Goal: Task Accomplishment & Management: Use online tool/utility

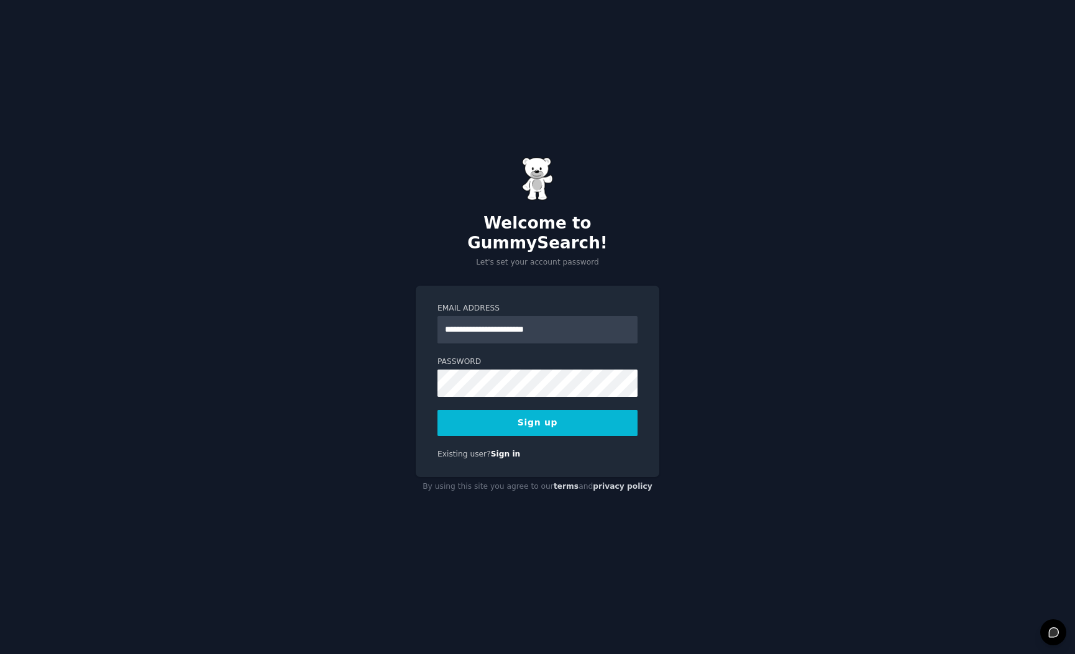
type input "**********"
click at [337, 380] on div "**********" at bounding box center [537, 327] width 1075 height 654
click at [483, 415] on button "Sign up" at bounding box center [537, 423] width 200 height 26
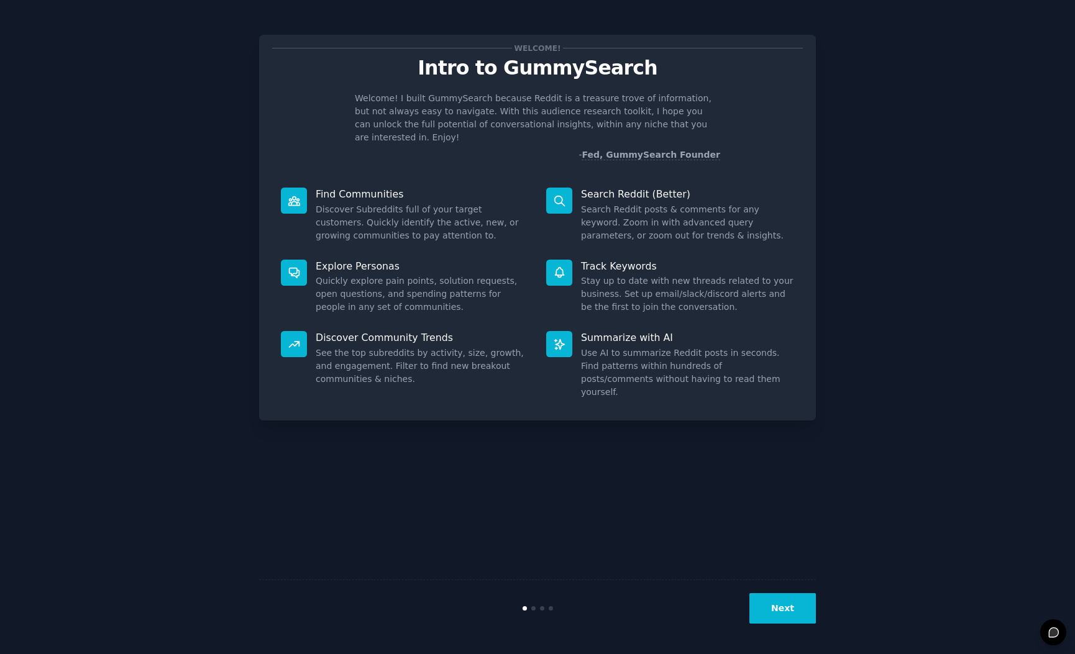
click at [783, 605] on button "Next" at bounding box center [782, 608] width 66 height 30
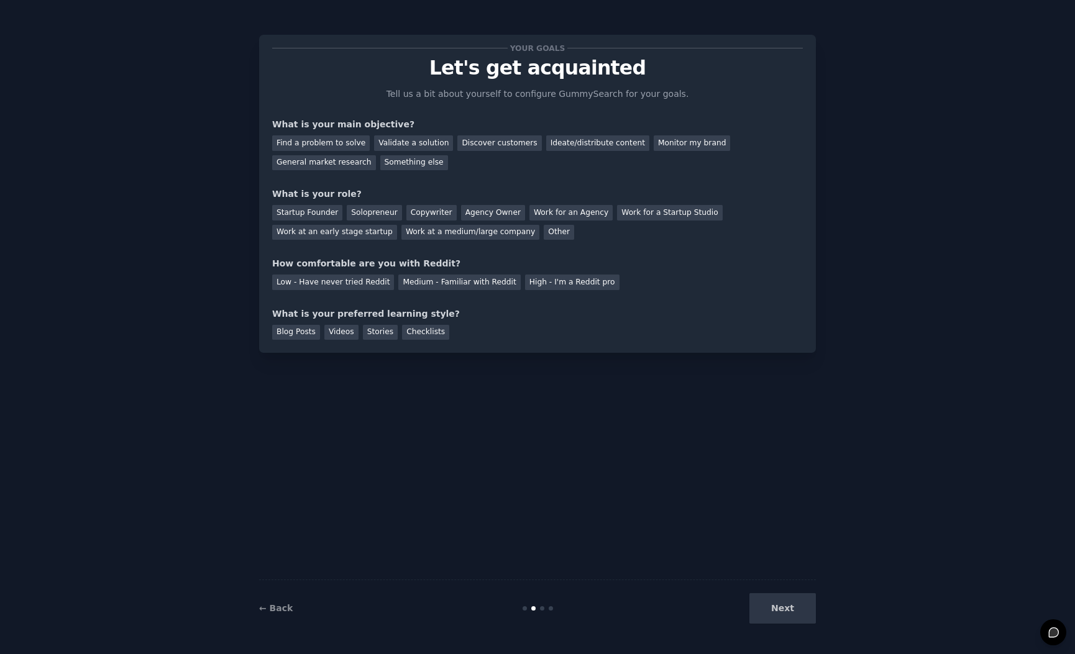
click at [350, 151] on div "Find a problem to solve Validate a solution Discover customers Ideate/distribut…" at bounding box center [537, 150] width 531 height 39
click at [352, 146] on div "Find a problem to solve" at bounding box center [321, 143] width 98 height 16
click at [395, 142] on div "Validate a solution" at bounding box center [413, 143] width 79 height 16
click at [356, 153] on div "Find a problem to solve Validate a solution Discover customers Ideate/distribut…" at bounding box center [537, 150] width 531 height 39
click at [345, 144] on div "Find a problem to solve" at bounding box center [321, 143] width 98 height 16
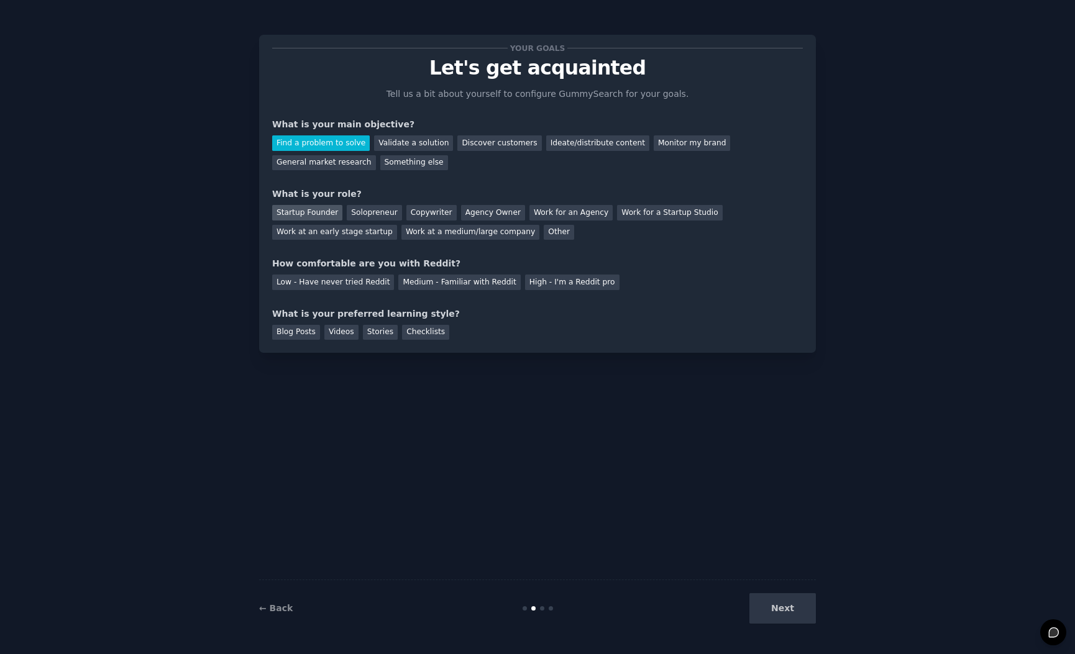
click at [305, 212] on div "Startup Founder" at bounding box center [307, 213] width 70 height 16
click at [359, 278] on div "Low - Have never tried Reddit" at bounding box center [333, 283] width 122 height 16
click at [422, 336] on div "Checklists" at bounding box center [425, 333] width 47 height 16
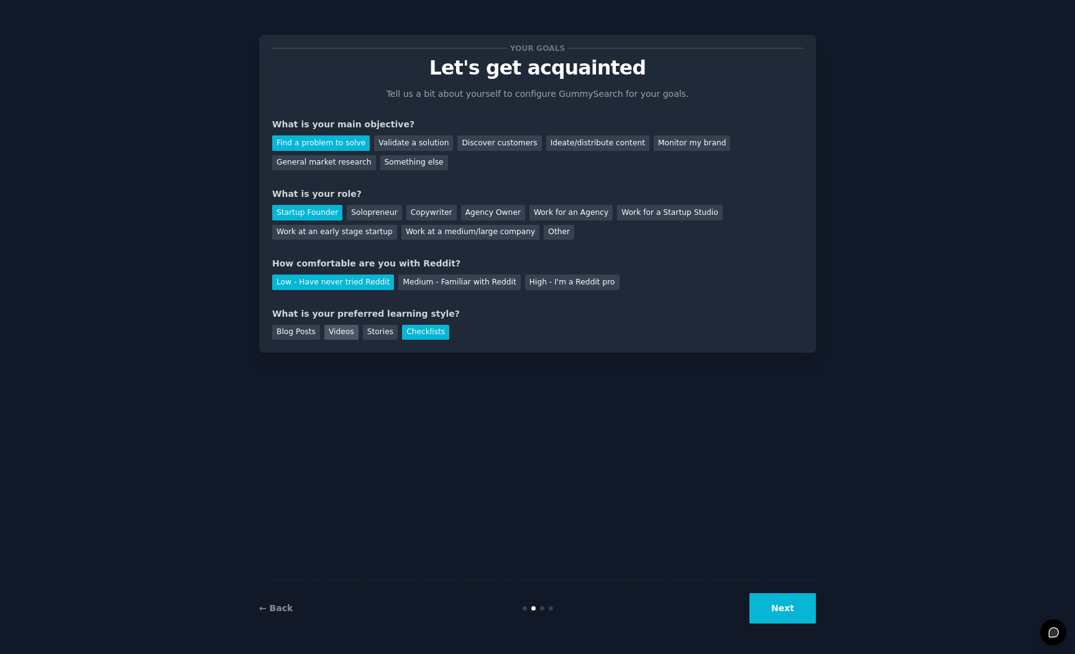
click at [337, 329] on div "Videos" at bounding box center [341, 333] width 34 height 16
click at [785, 606] on button "Next" at bounding box center [782, 608] width 66 height 30
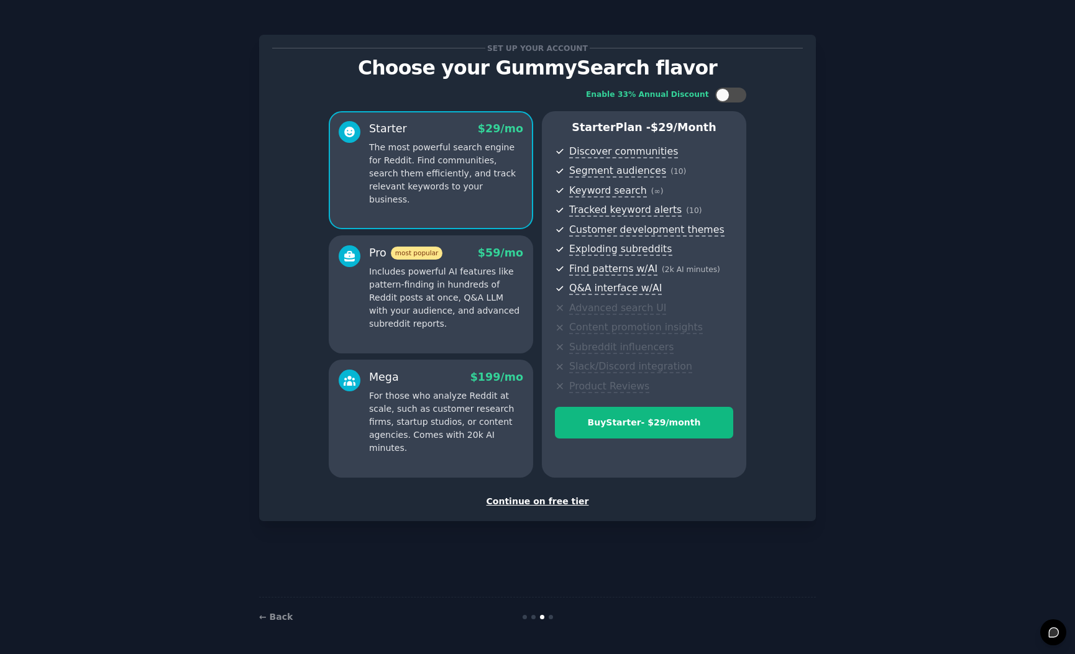
click at [550, 502] on div "Continue on free tier" at bounding box center [537, 501] width 531 height 13
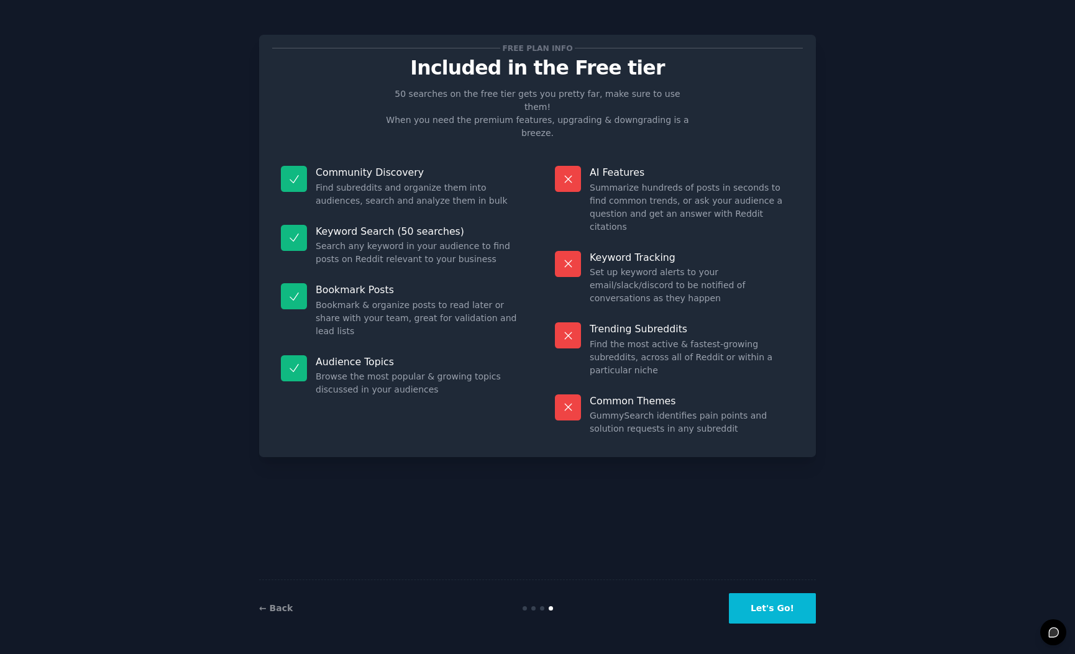
click at [775, 615] on button "Let's Go!" at bounding box center [772, 608] width 87 height 30
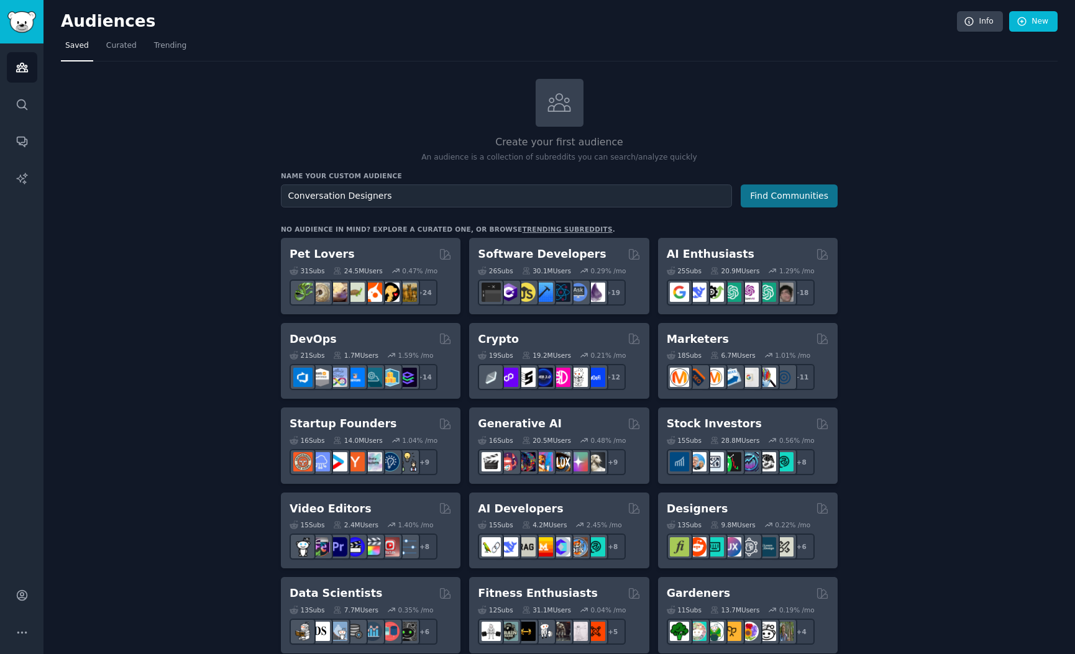
type input "Conversation Designers"
click at [792, 193] on button "Find Communities" at bounding box center [789, 196] width 97 height 23
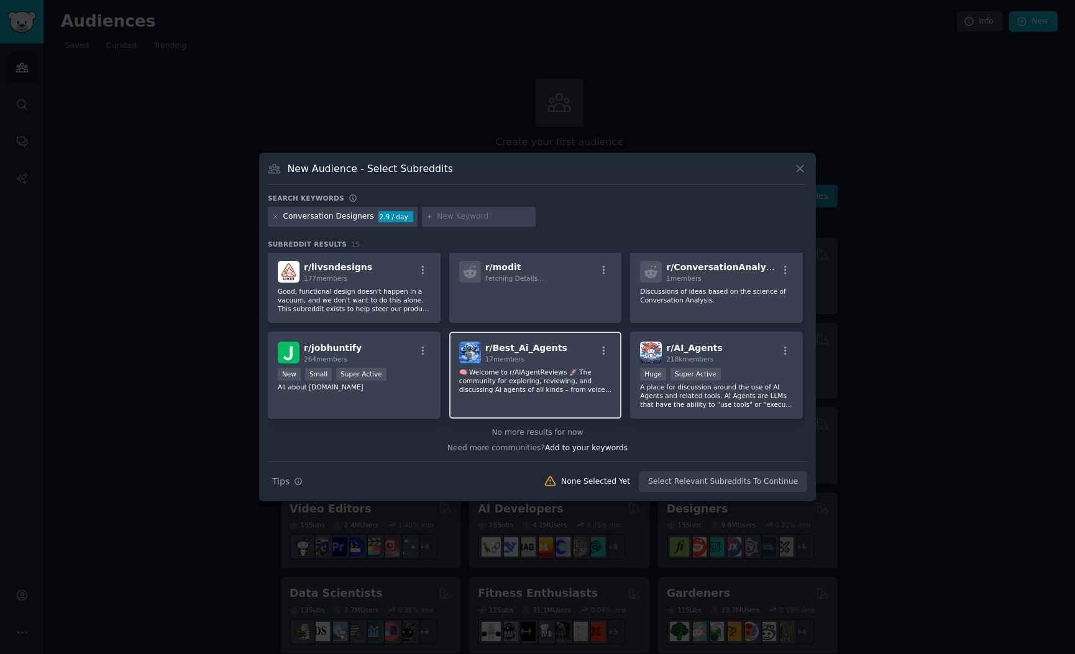
scroll to position [275, 0]
click at [680, 392] on p "A place for discussion around the use of AI Agents and related tools. AI Agents…" at bounding box center [716, 395] width 153 height 26
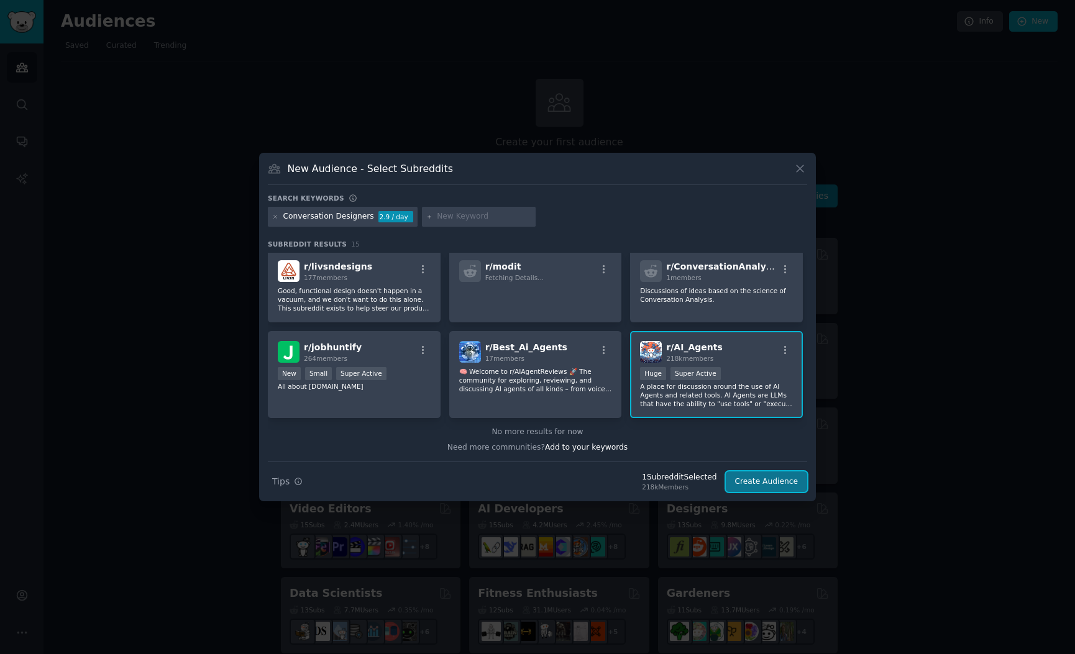
click at [770, 480] on button "Create Audience" at bounding box center [767, 482] width 82 height 21
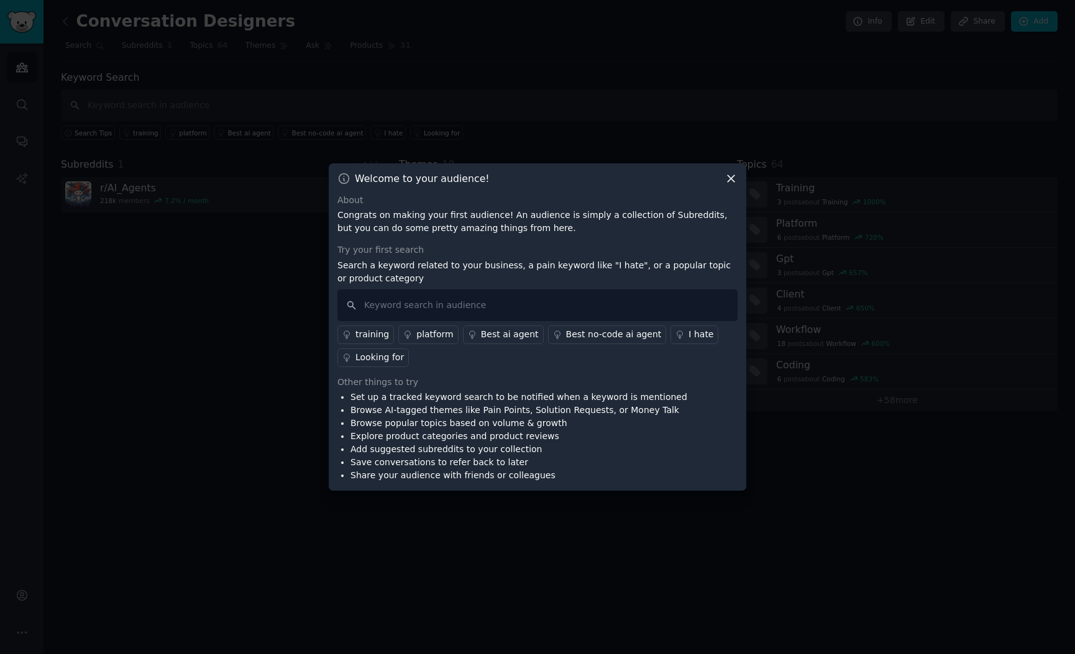
click at [378, 337] on div "training" at bounding box center [372, 334] width 34 height 13
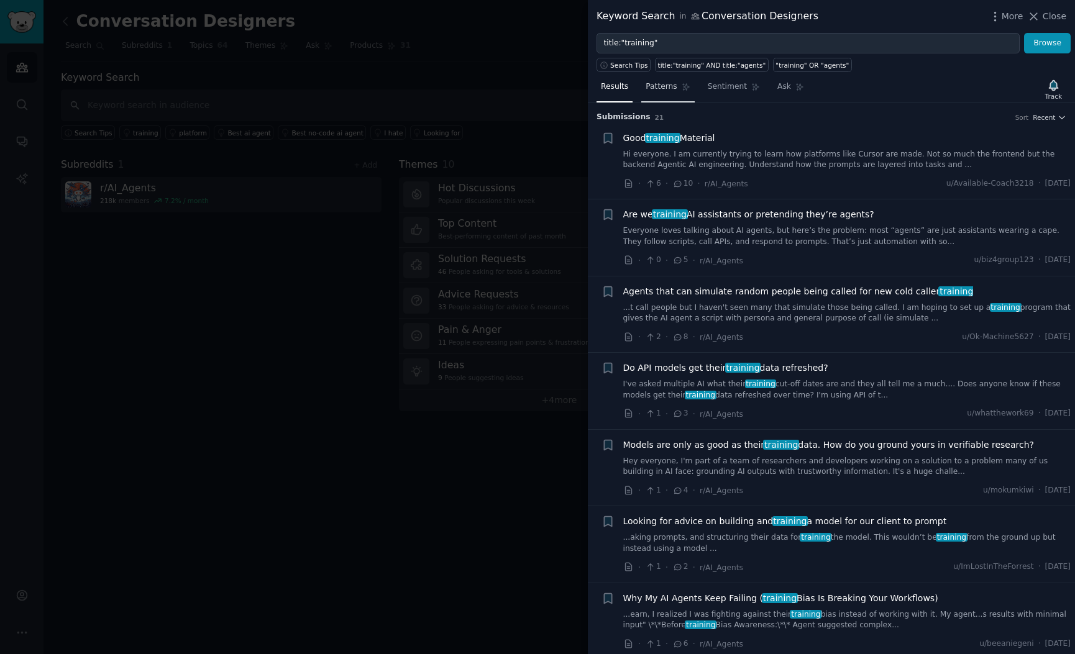
click at [666, 78] on link "Patterns" at bounding box center [667, 89] width 53 height 25
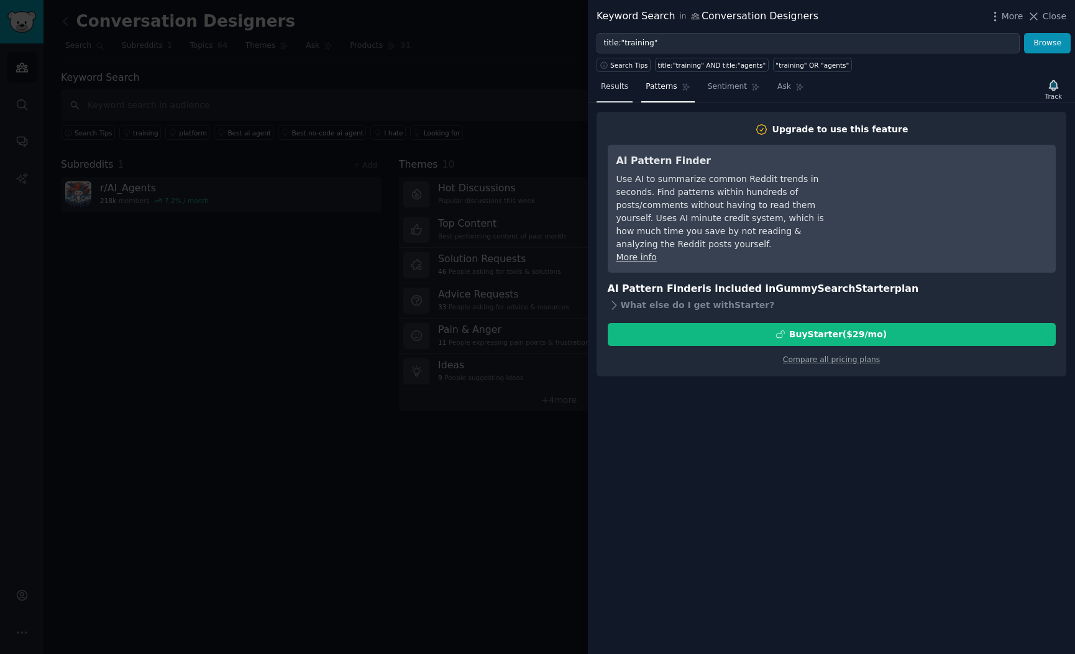
click at [621, 93] on link "Results" at bounding box center [614, 89] width 36 height 25
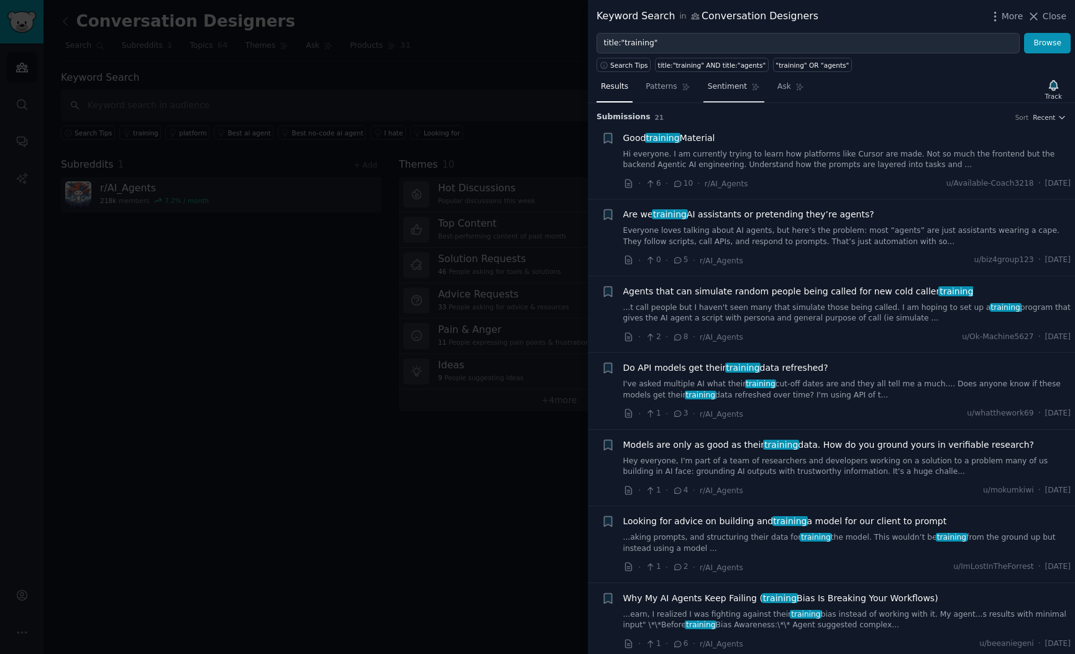
click at [731, 90] on span "Sentiment" at bounding box center [727, 86] width 39 height 11
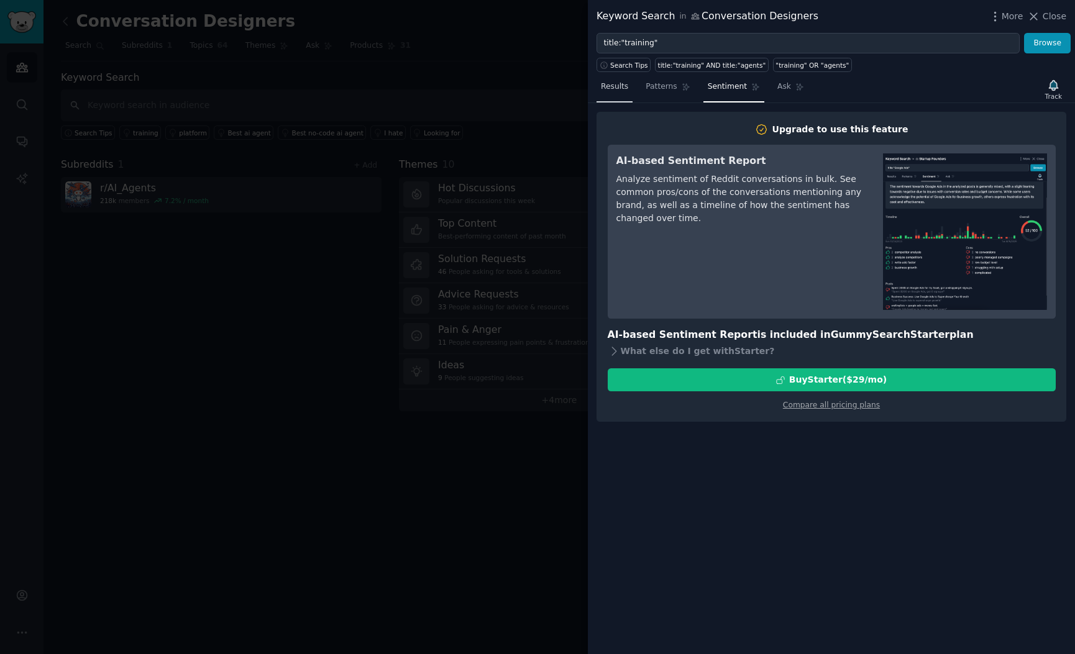
click at [629, 86] on link "Results" at bounding box center [614, 89] width 36 height 25
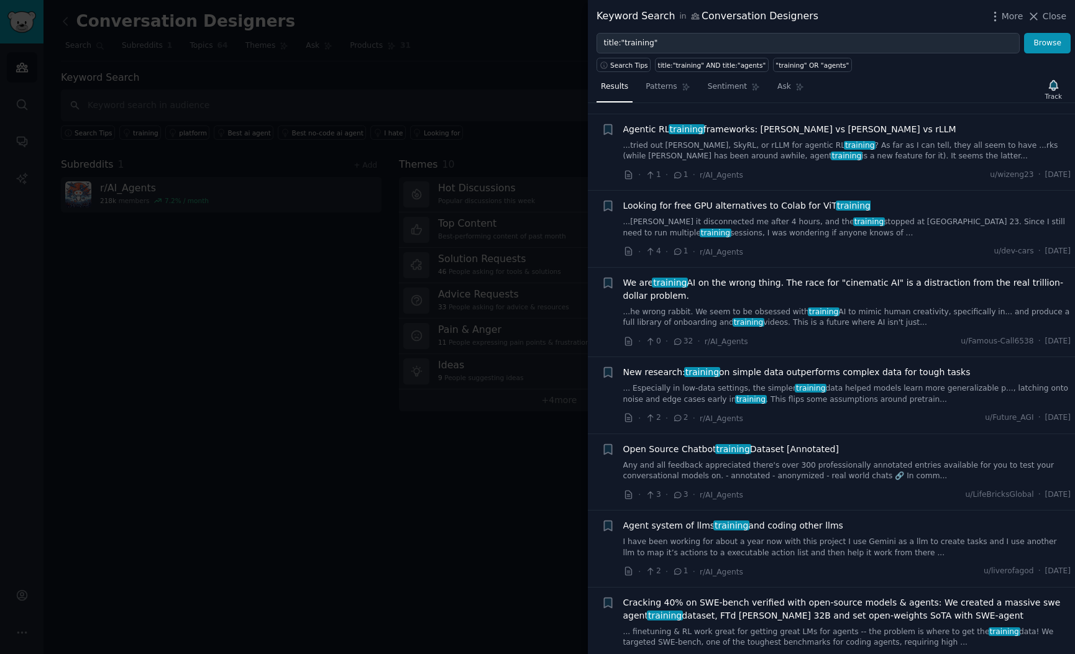
scroll to position [815, 0]
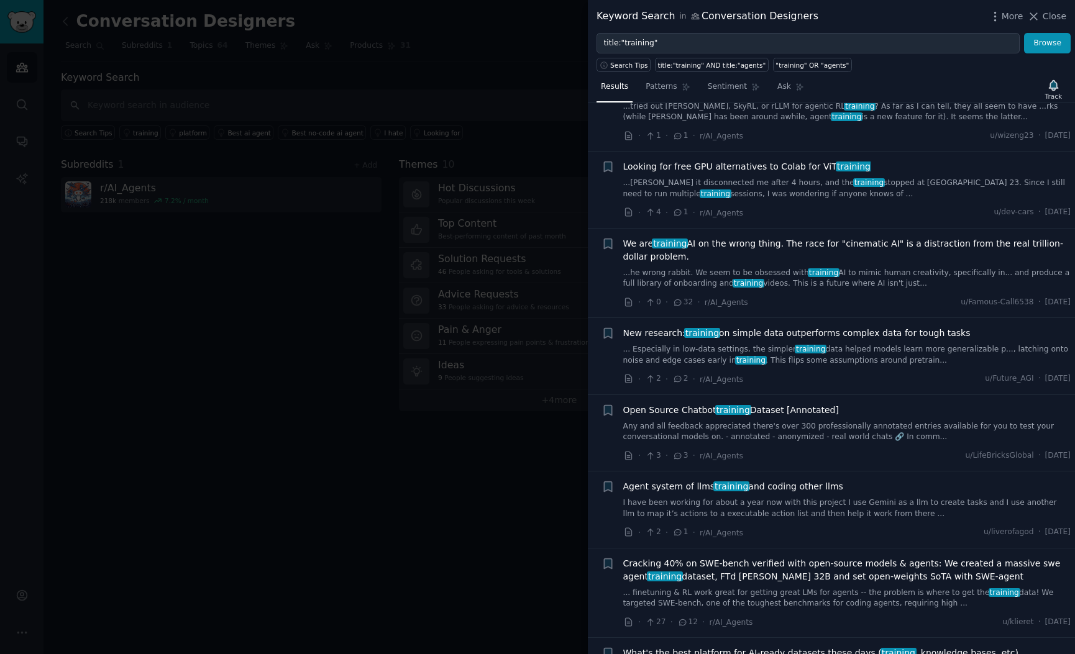
click at [694, 410] on span "Open Source Chatbot training Dataset [Annotated]" at bounding box center [731, 410] width 216 height 13
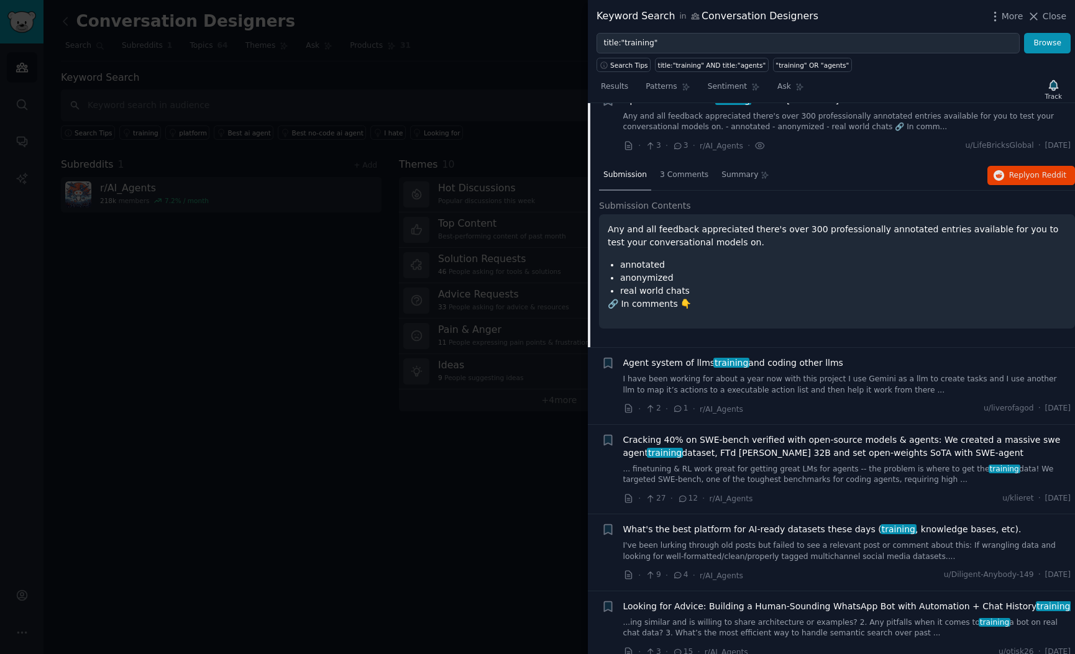
scroll to position [1108, 0]
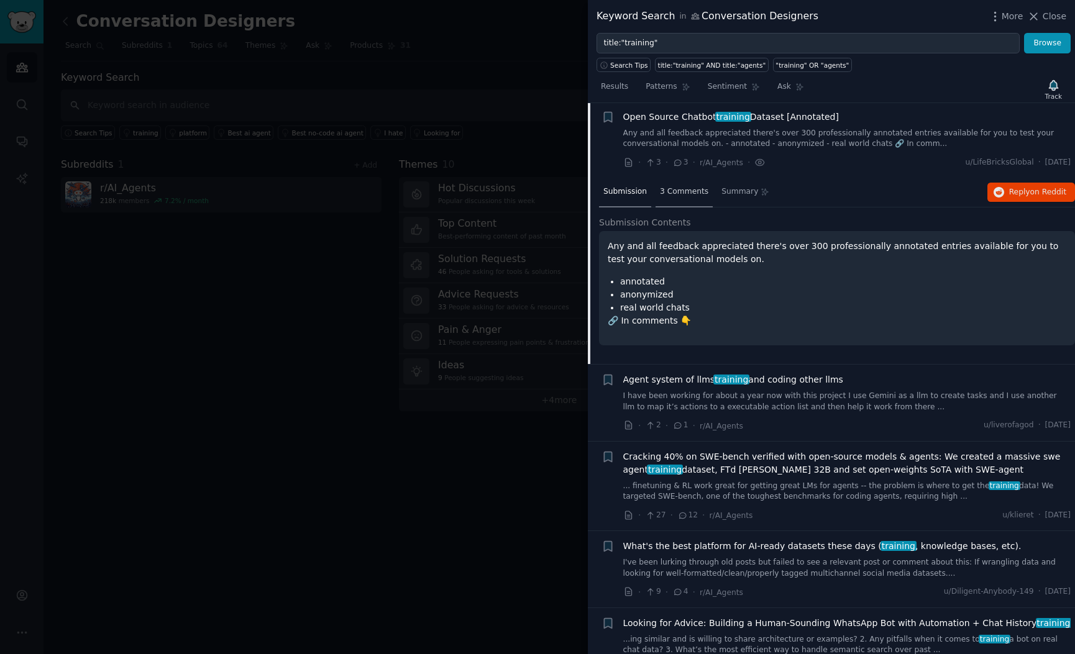
click at [681, 188] on span "3 Comments" at bounding box center [684, 191] width 48 height 11
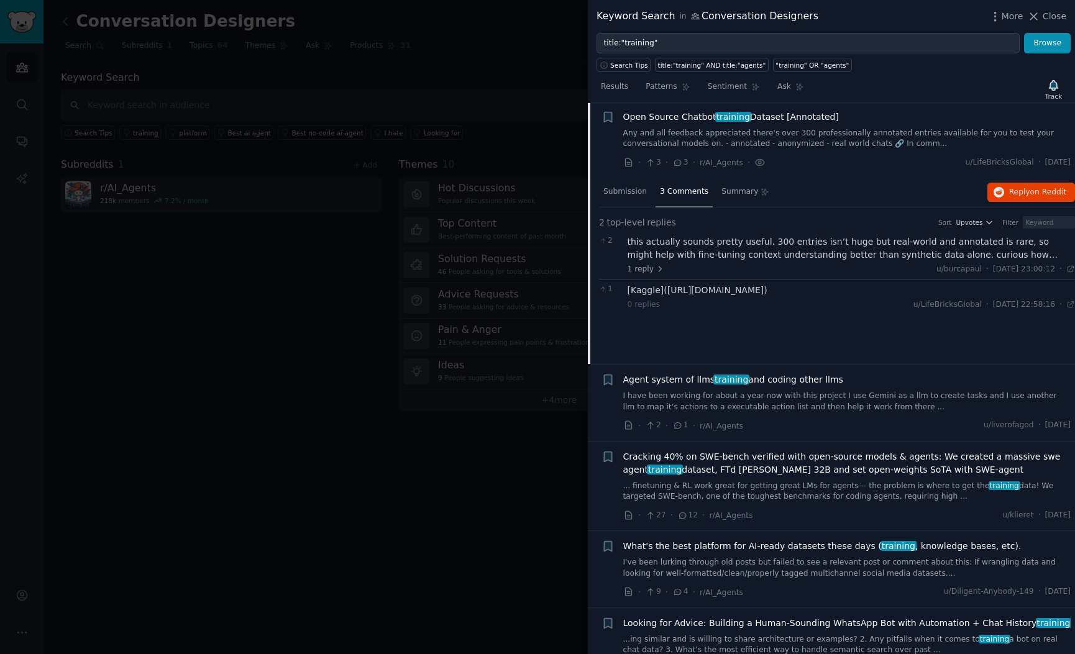
click at [711, 291] on div "[Kaggle]([URL][DOMAIN_NAME])" at bounding box center [852, 290] width 448 height 13
drag, startPoint x: 666, startPoint y: 291, endPoint x: 861, endPoint y: 293, distance: 194.5
click at [861, 293] on div "[Kaggle]([URL][DOMAIN_NAME])" at bounding box center [852, 290] width 448 height 13
copy div "[URL][DOMAIN_NAME]"
click at [935, 257] on div "this actually sounds pretty useful. 300 entries isn’t huge but real-world and a…" at bounding box center [852, 248] width 448 height 26
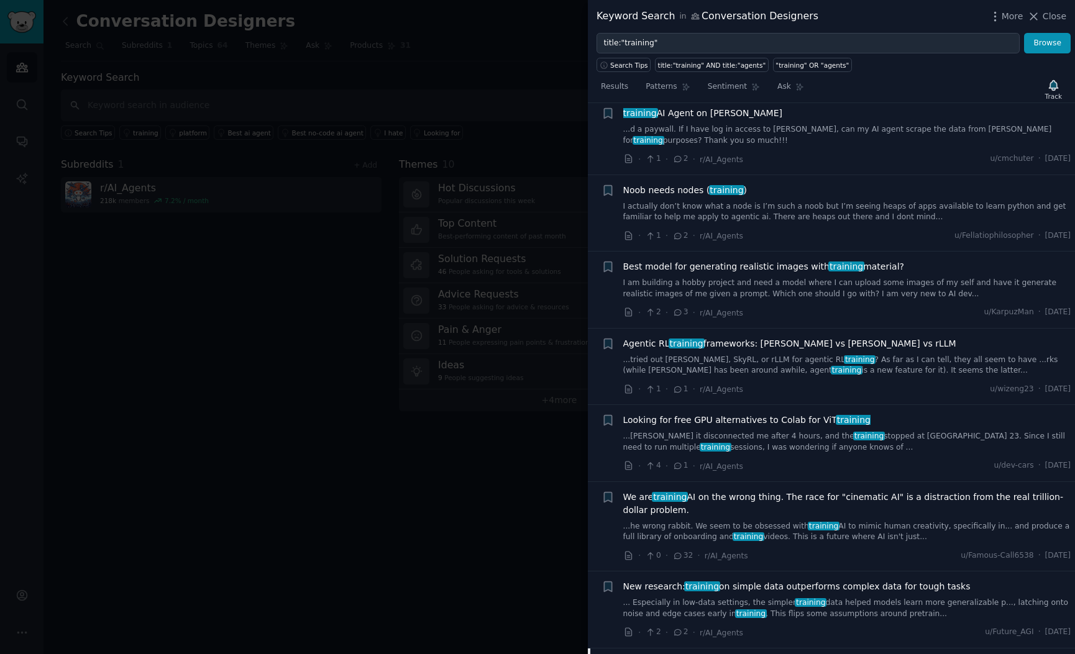
scroll to position [0, 0]
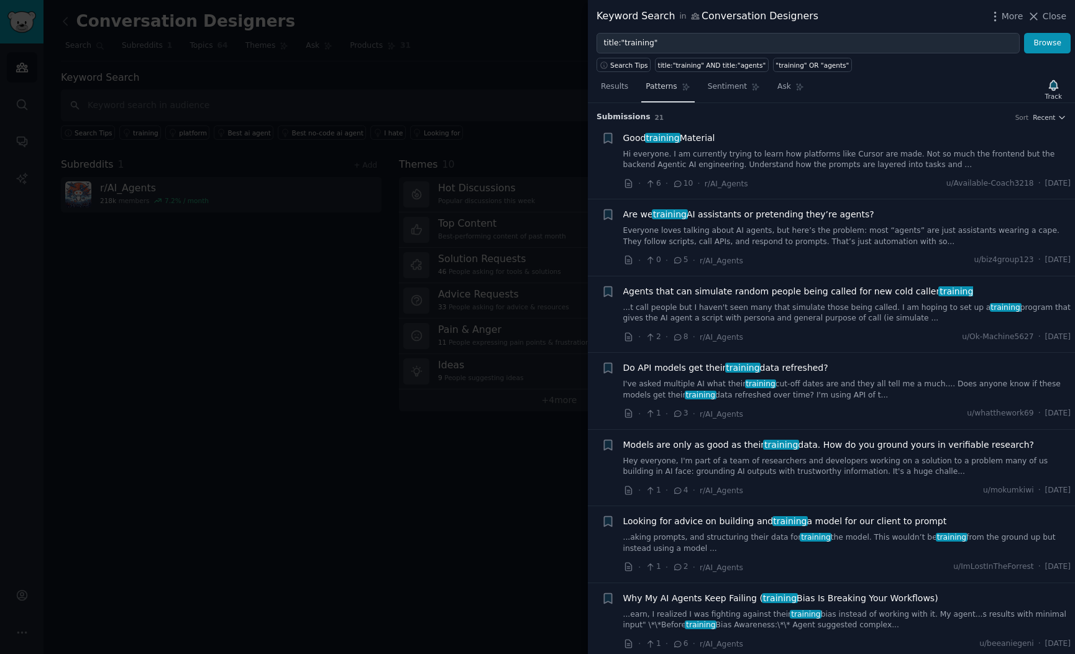
click at [665, 90] on span "Patterns" at bounding box center [661, 86] width 31 height 11
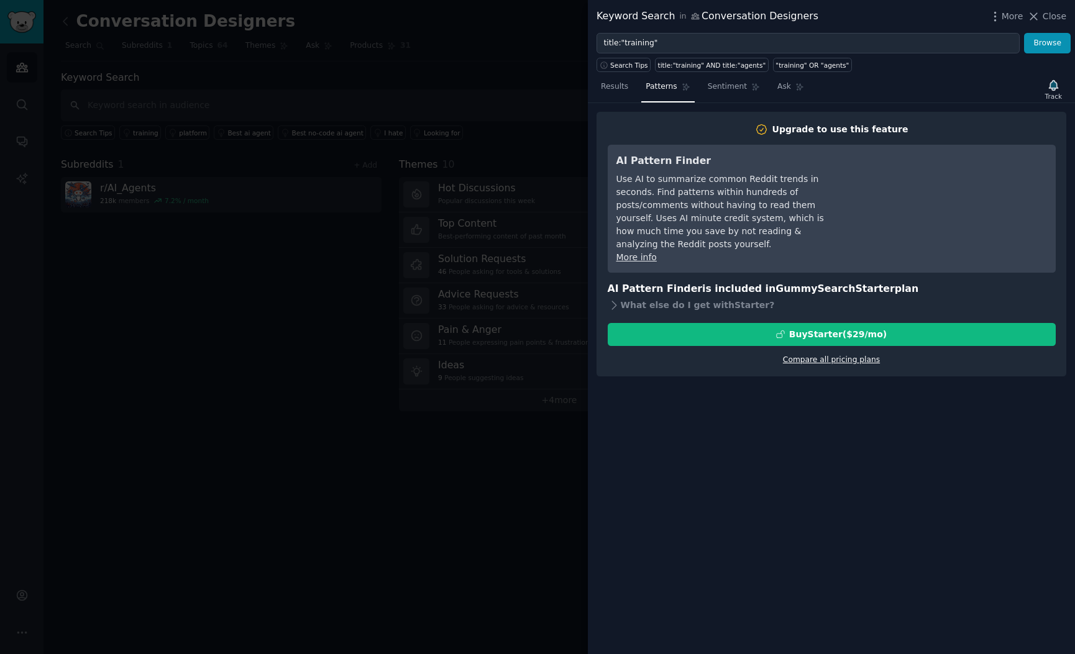
click at [795, 355] on link "Compare all pricing plans" at bounding box center [831, 359] width 97 height 9
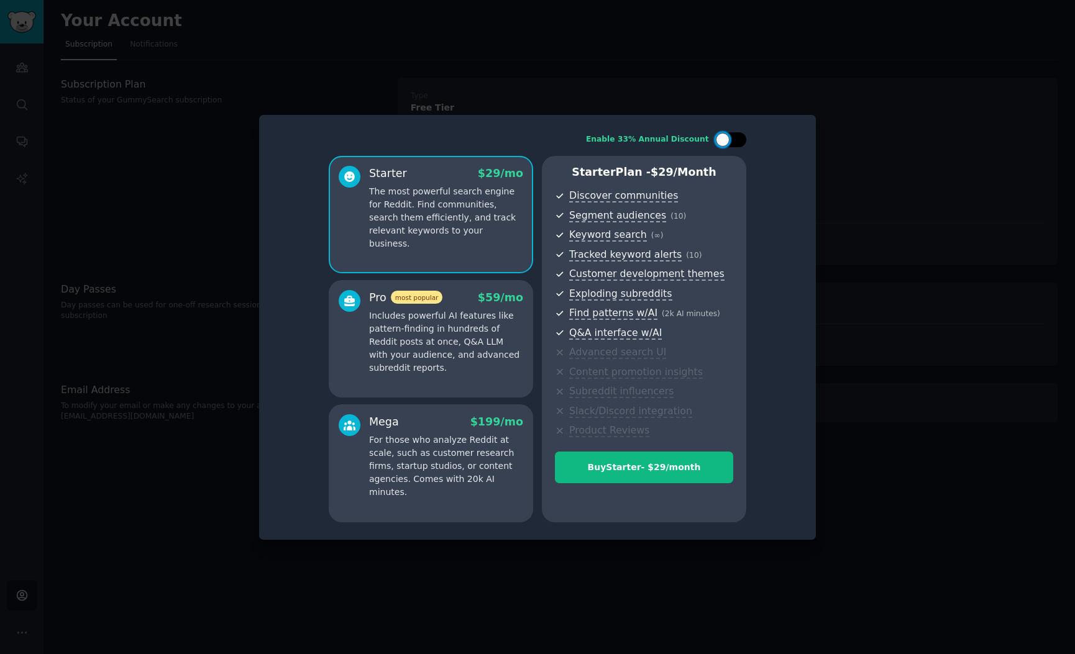
click at [726, 135] on div at bounding box center [723, 140] width 14 height 14
click at [726, 135] on div at bounding box center [730, 139] width 31 height 15
click at [726, 135] on div at bounding box center [723, 140] width 14 height 14
click at [726, 135] on div at bounding box center [730, 139] width 31 height 15
checkbox input "false"
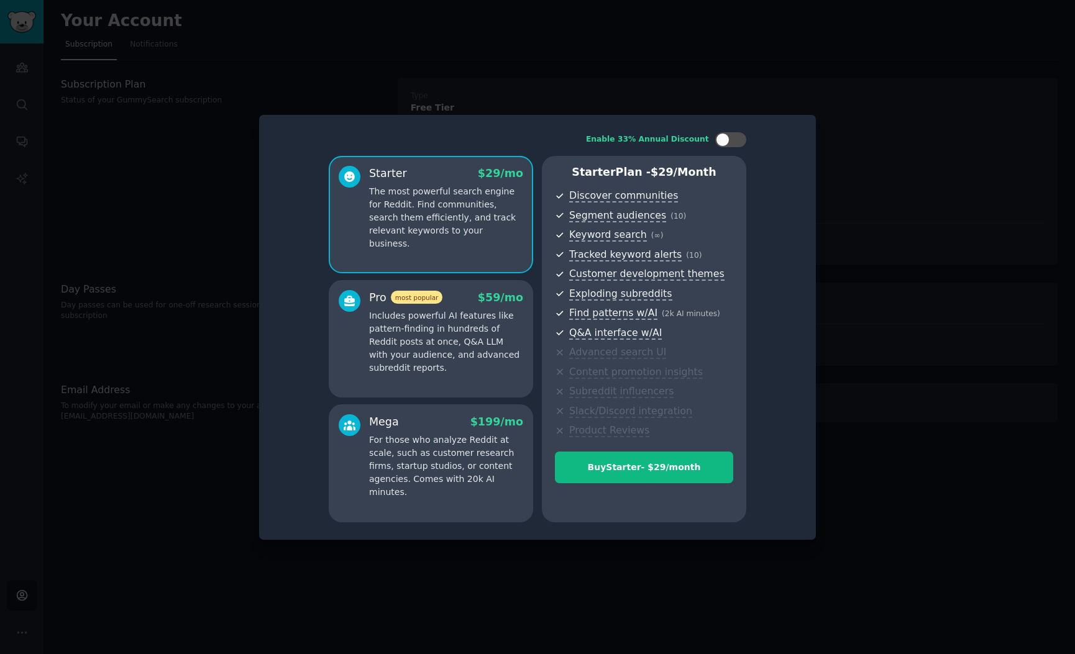
click at [936, 190] on div at bounding box center [537, 327] width 1075 height 654
